Goal: Transaction & Acquisition: Purchase product/service

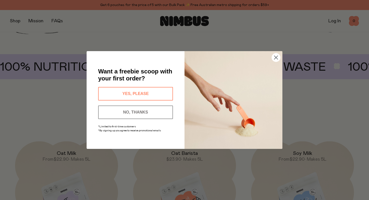
scroll to position [335, 0]
click at [150, 94] on button "YES, PLEASE" at bounding box center [135, 94] width 75 height 14
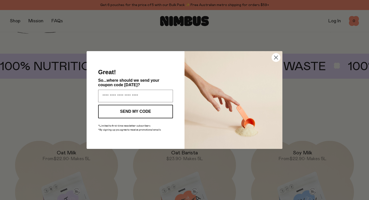
click at [276, 59] on circle "Close dialog" at bounding box center [276, 57] width 8 height 8
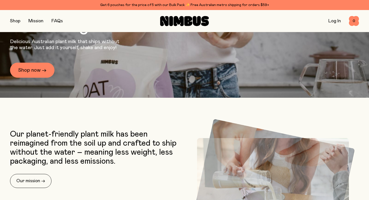
scroll to position [72, 0]
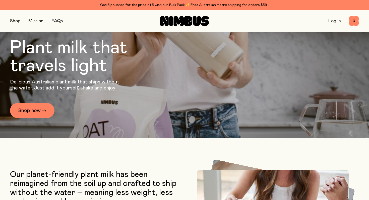
click at [15, 21] on button "button" at bounding box center [15, 21] width 10 height 7
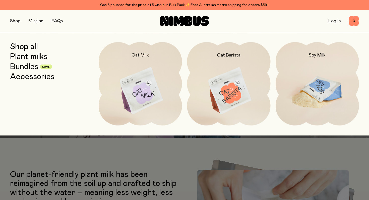
click at [315, 92] on img at bounding box center [317, 91] width 84 height 98
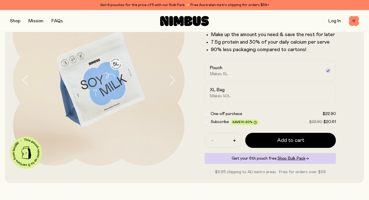
scroll to position [51, 0]
click at [261, 95] on div "XL Bag Makes 40L" at bounding box center [266, 93] width 112 height 12
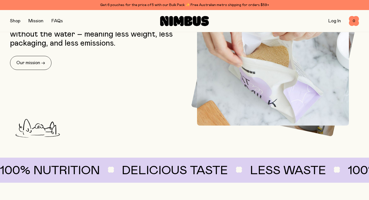
scroll to position [233, 0]
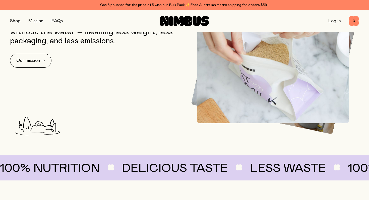
click at [18, 21] on button "button" at bounding box center [15, 21] width 10 height 7
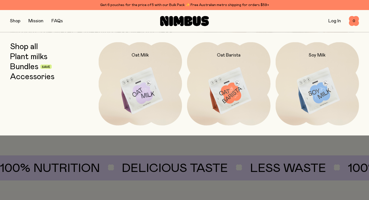
click at [37, 59] on link "Plant milks" at bounding box center [28, 56] width 37 height 9
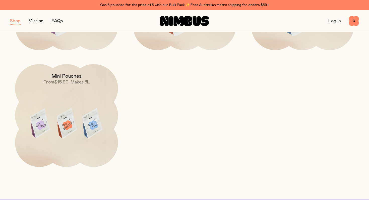
scroll to position [159, 0]
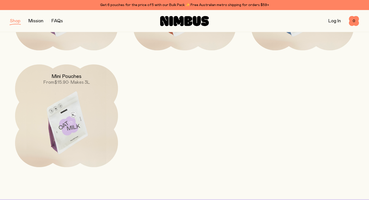
click at [88, 109] on img at bounding box center [66, 124] width 103 height 121
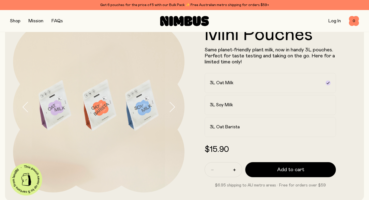
scroll to position [36, 0]
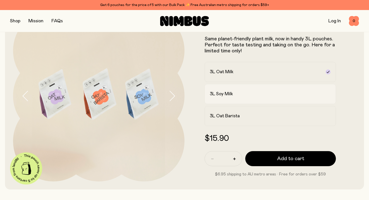
click at [235, 94] on div "3L Soy Milk" at bounding box center [266, 94] width 112 height 6
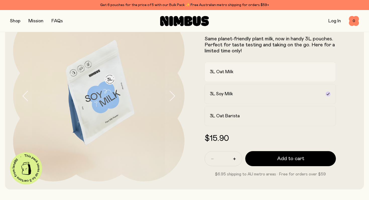
click at [242, 76] on label "3L Oat Milk" at bounding box center [269, 72] width 131 height 20
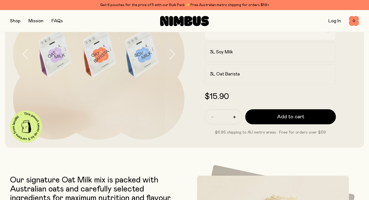
scroll to position [0, 0]
